Goal: Check status: Check status

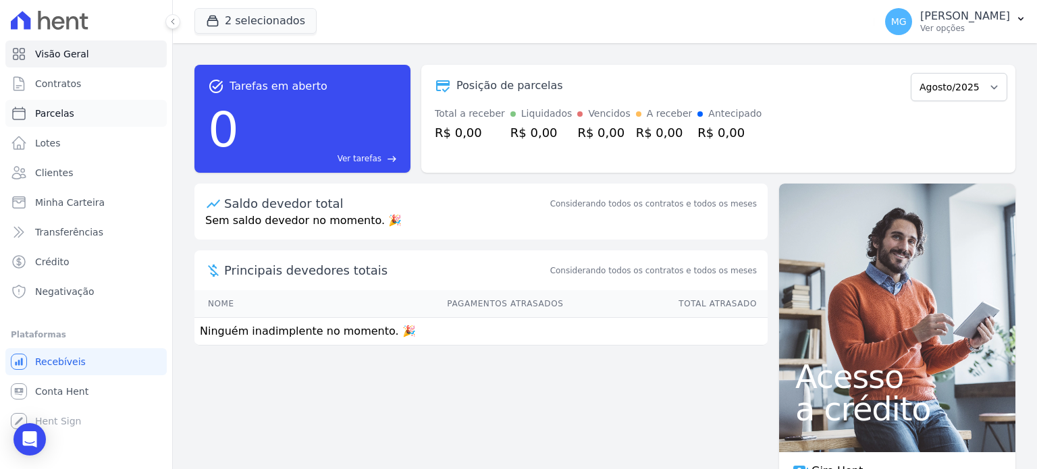
click at [62, 105] on link "Parcelas" at bounding box center [85, 113] width 161 height 27
select select
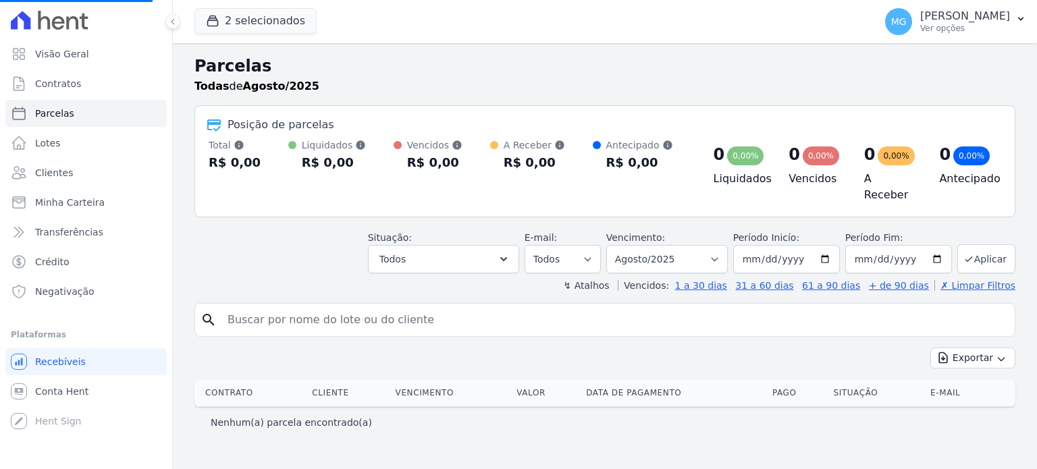
select select
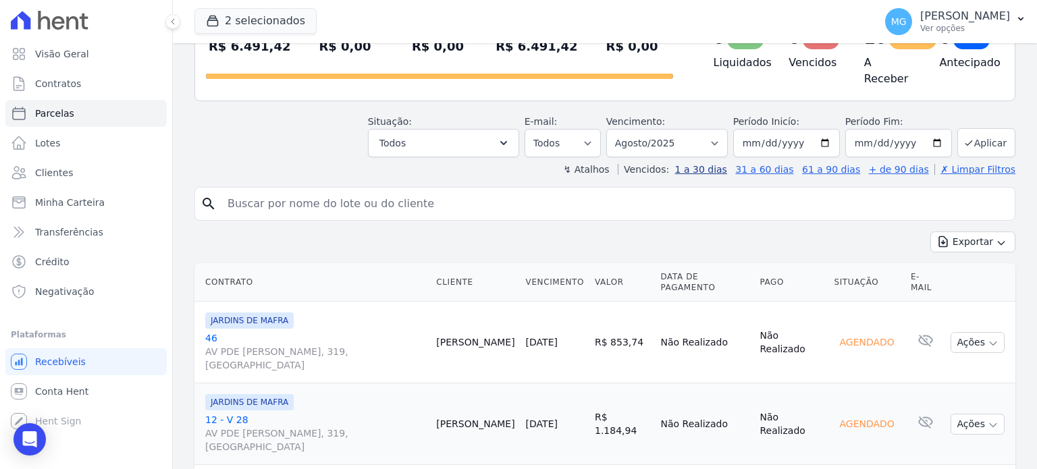
scroll to position [90, 0]
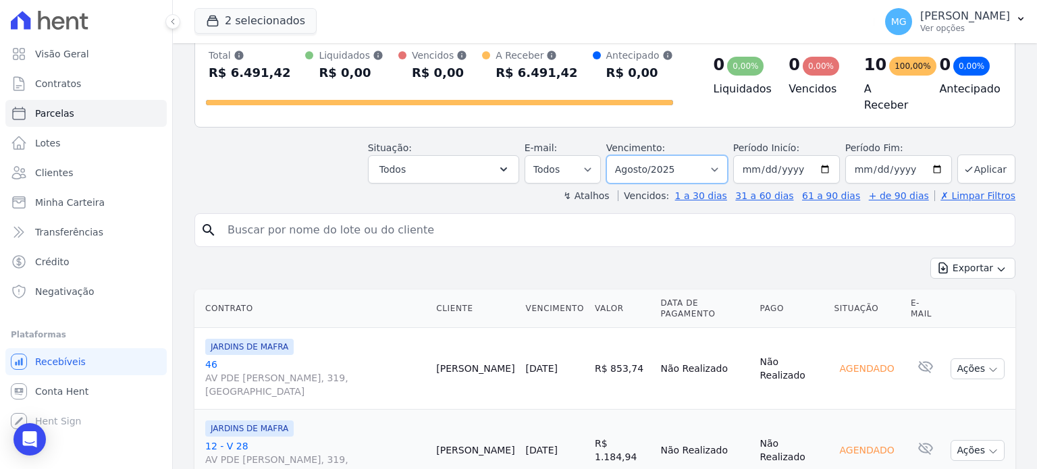
click at [718, 164] on select "Filtrar por período ──────── Todos os meses Agosto/2025 Setembro/2025 Outubro/2…" at bounding box center [667, 169] width 122 height 28
select select "09/2025"
click at [617, 155] on select "Filtrar por período ──────── Todos os meses Agosto/2025 Setembro/2025 Outubro/2…" at bounding box center [667, 169] width 122 height 28
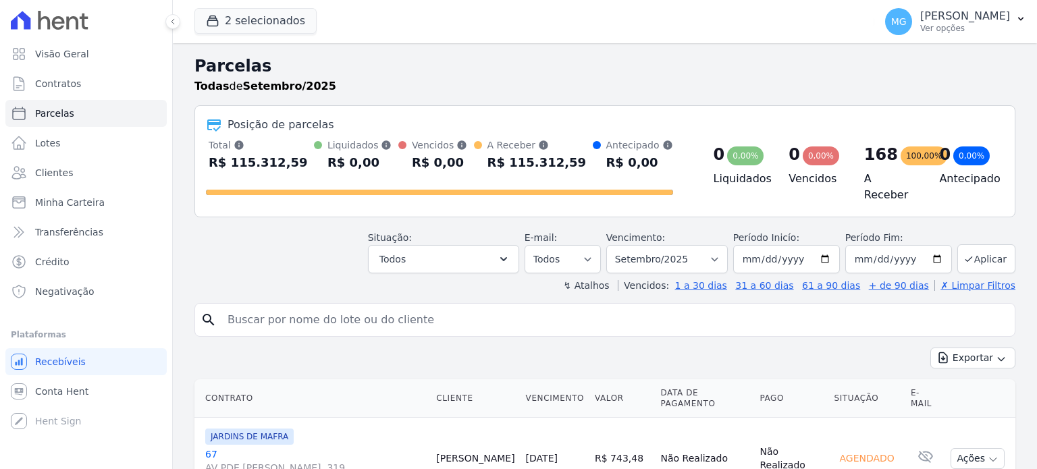
select select
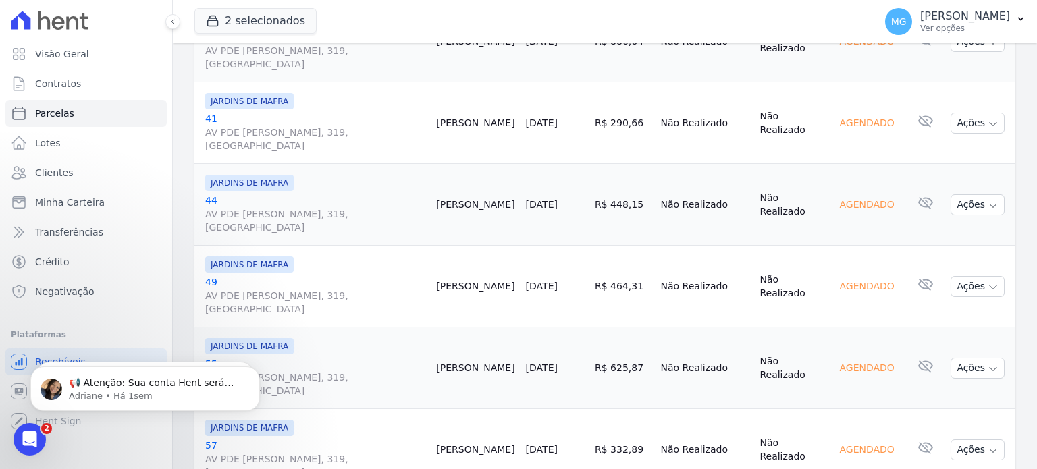
scroll to position [1755, 0]
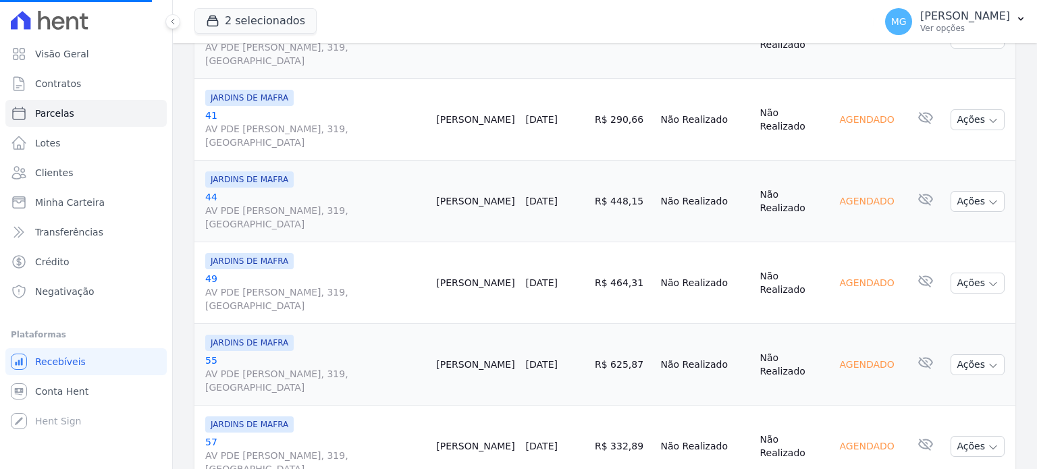
select select
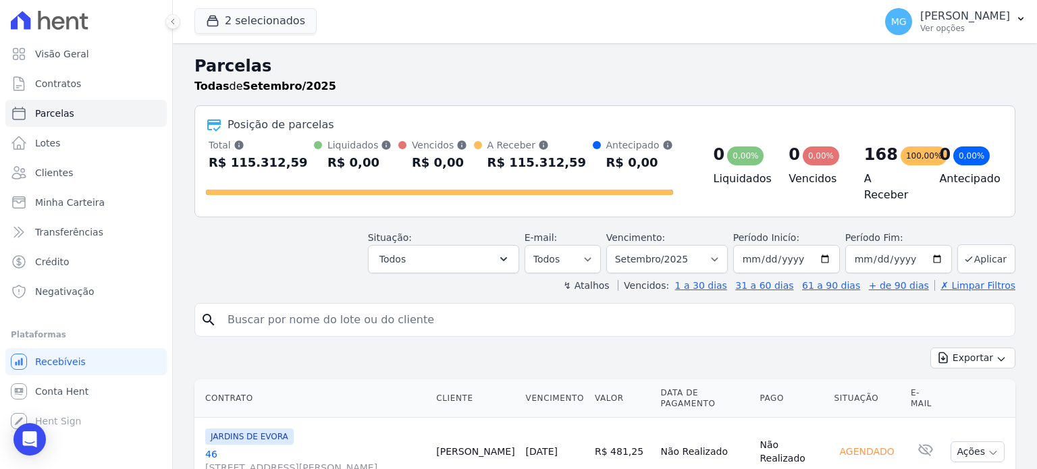
drag, startPoint x: 751, startPoint y: 61, endPoint x: 558, endPoint y: 102, distance: 197.3
click at [751, 61] on h2 "Parcelas" at bounding box center [604, 66] width 821 height 24
click at [824, 62] on h2 "Parcelas" at bounding box center [604, 66] width 821 height 24
click at [534, 59] on h2 "Parcelas" at bounding box center [604, 66] width 821 height 24
click at [246, 20] on button "2 selecionados" at bounding box center [255, 21] width 122 height 26
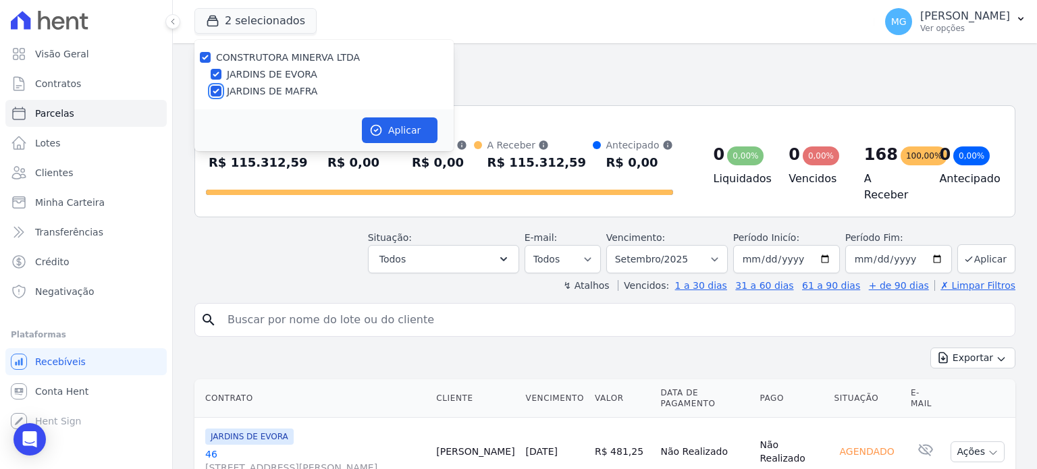
click at [216, 90] on input "JARDINS DE MAFRA" at bounding box center [216, 91] width 11 height 11
checkbox input "false"
click at [771, 64] on h2 "Parcelas" at bounding box center [604, 66] width 821 height 24
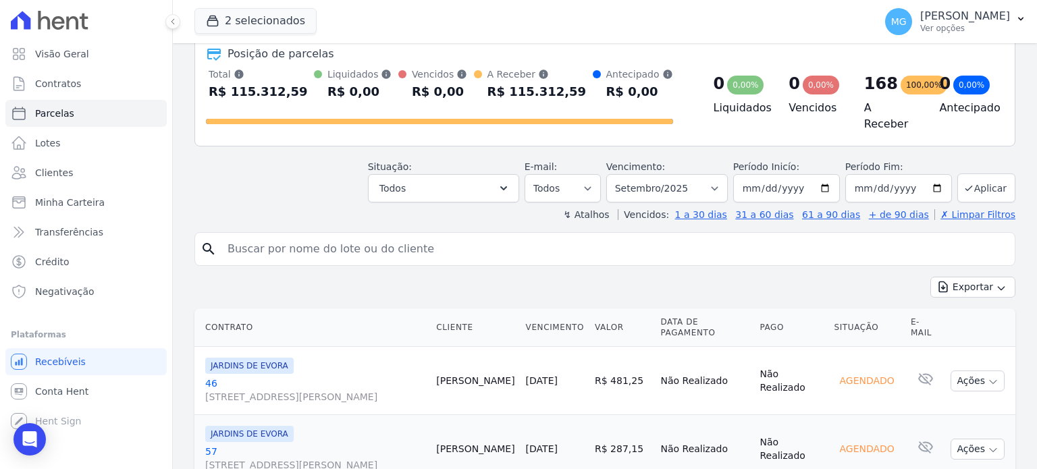
scroll to position [90, 0]
